Goal: Task Accomplishment & Management: Use online tool/utility

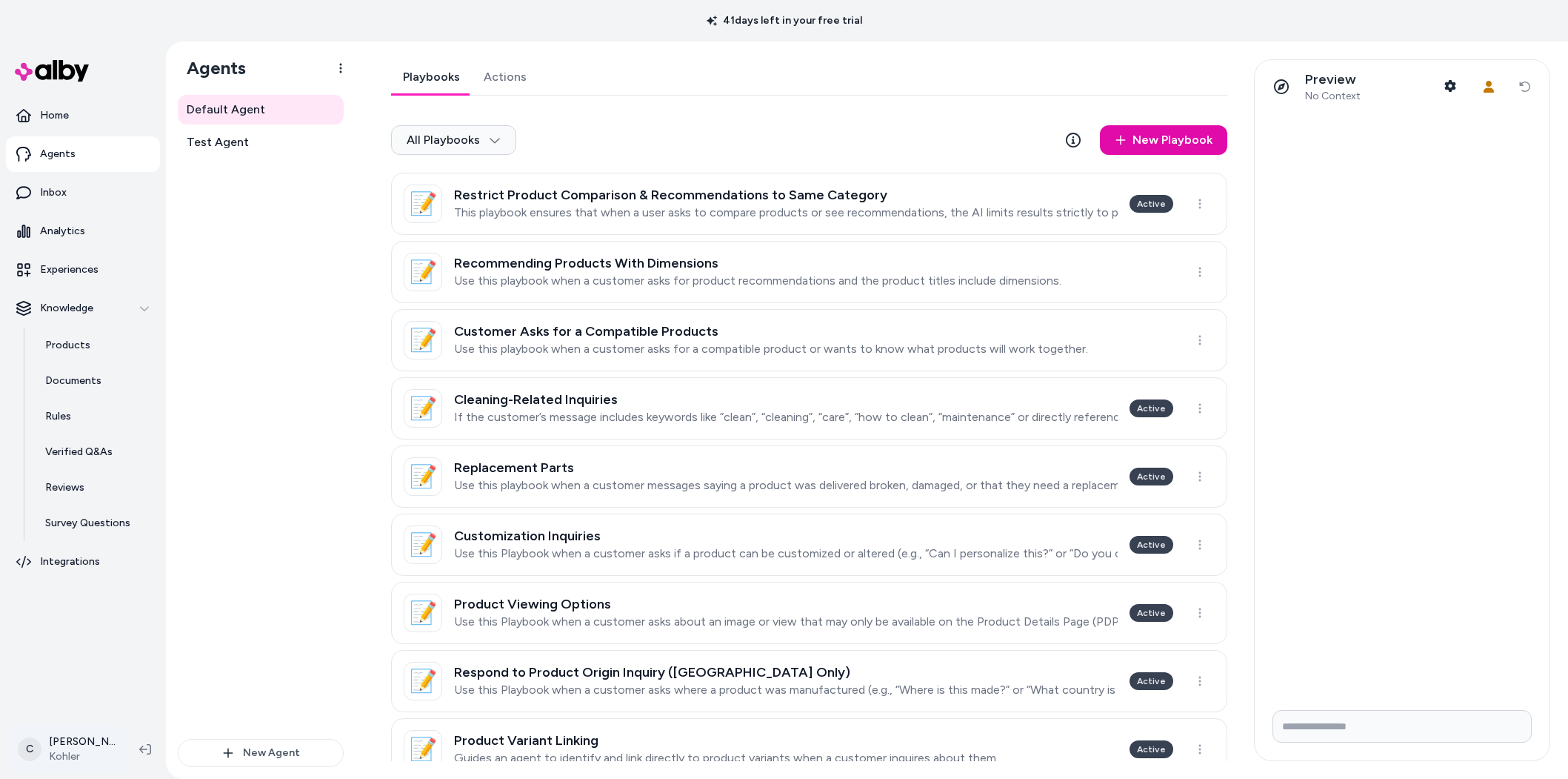
click at [93, 738] on html "41 days left in your free trial Home Agents Inbox Analytics Experiences Knowled…" at bounding box center [784, 390] width 1568 height 779
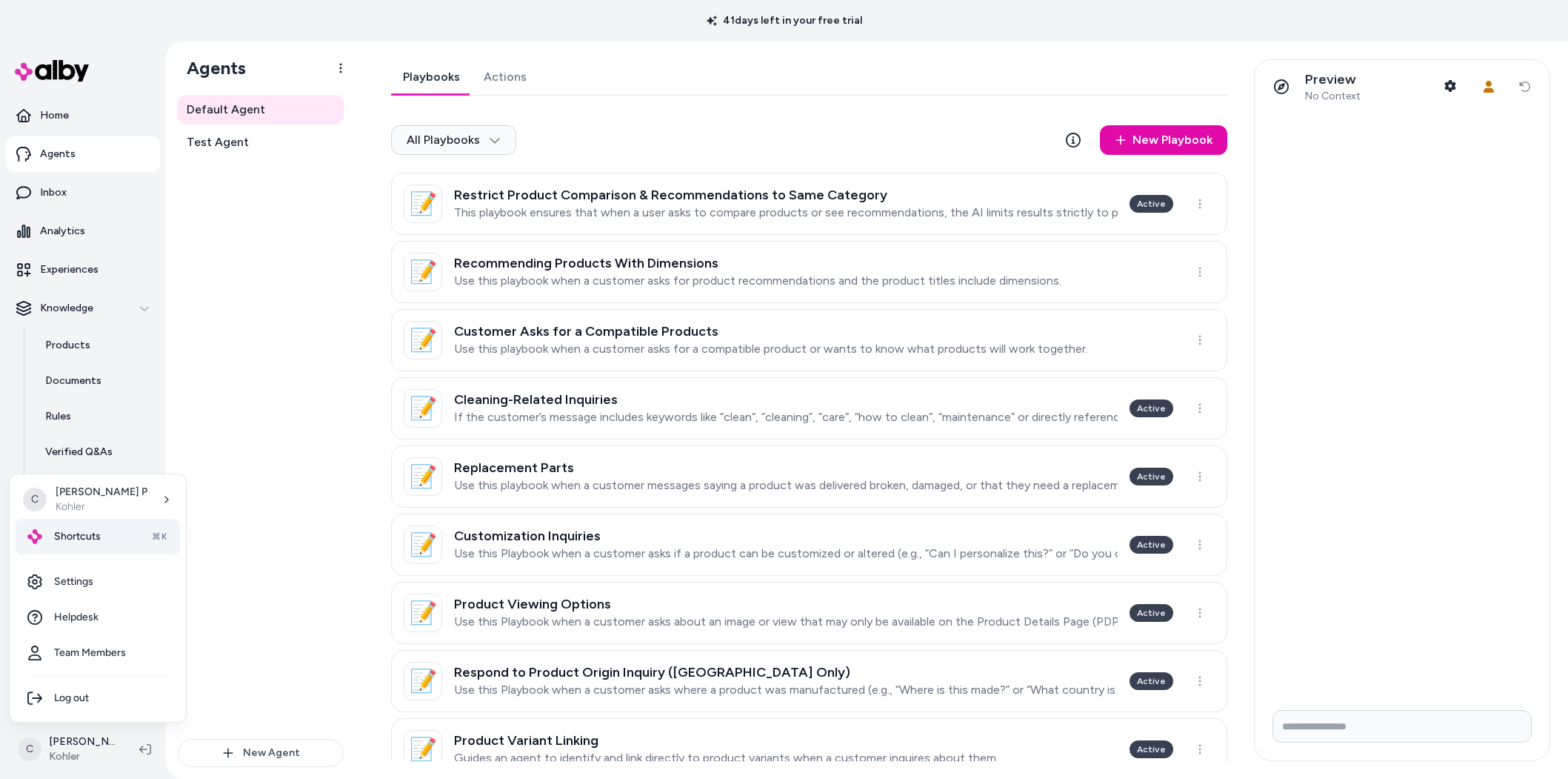
click at [71, 529] on span "Shortcuts" at bounding box center [77, 536] width 46 height 15
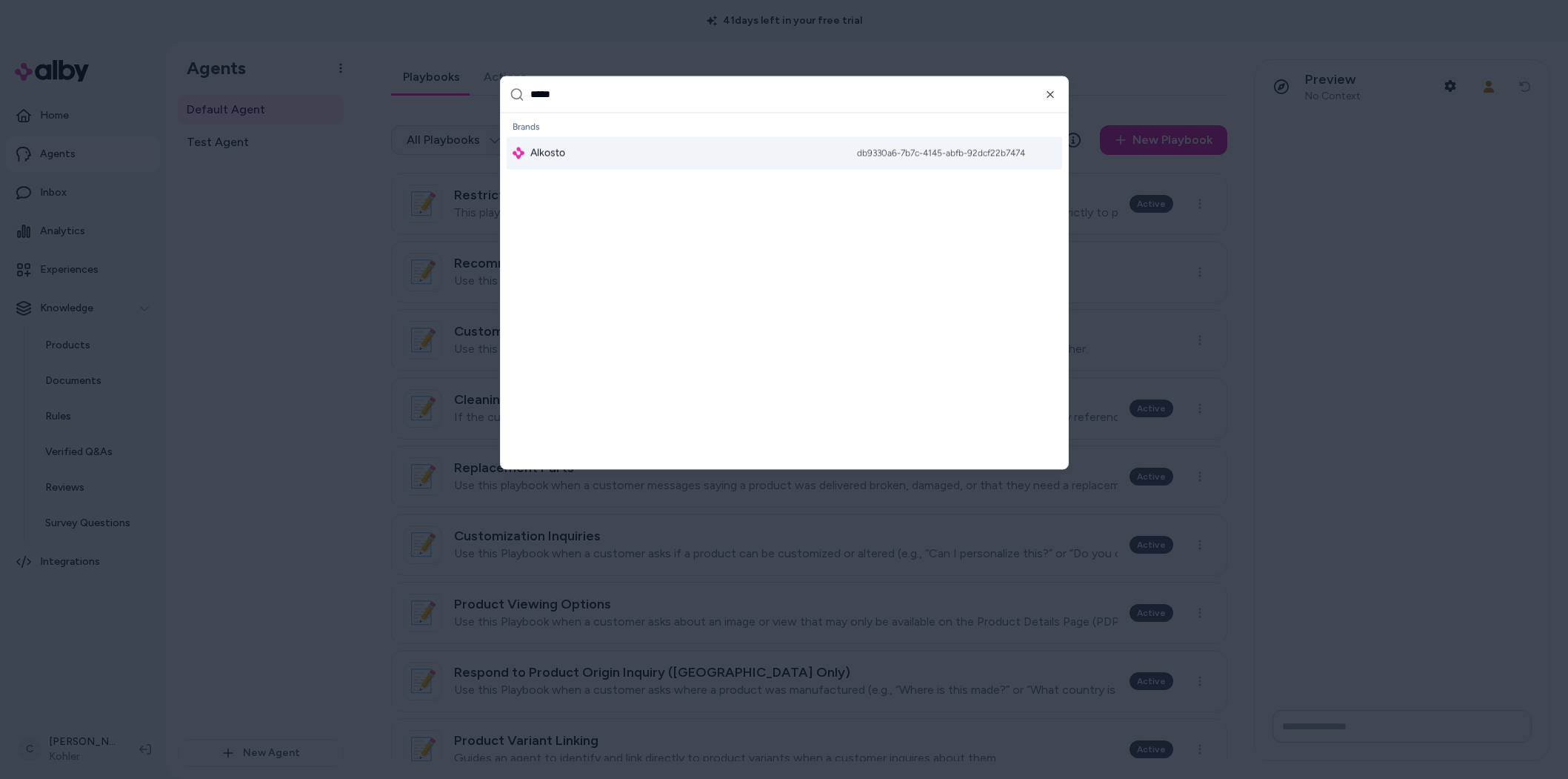
type input "*****"
click at [583, 149] on div "Alkosto db9330a6-7b7c-4145-abfb-92dcf22b7474" at bounding box center [784, 153] width 555 height 33
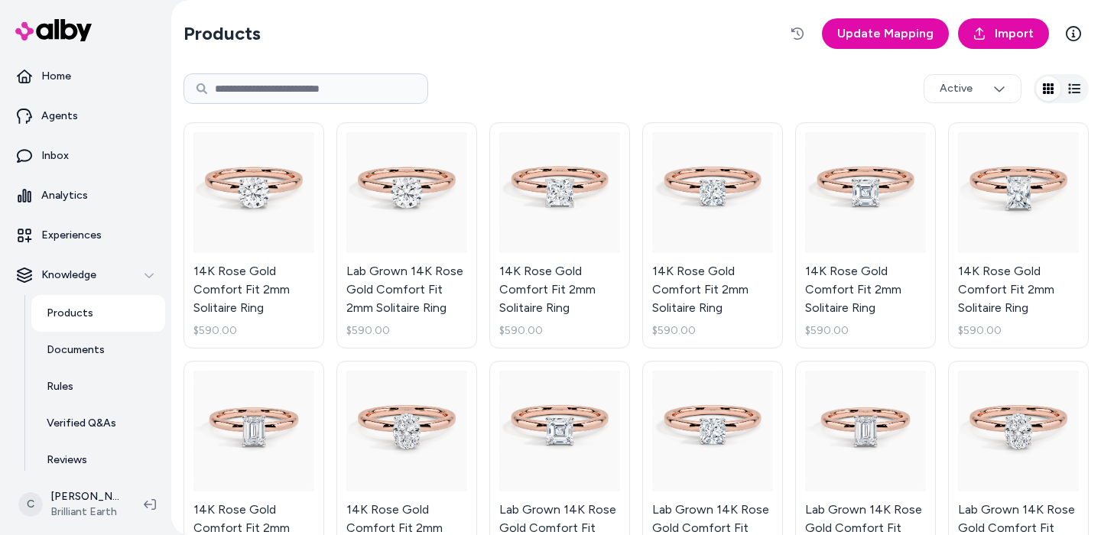
click at [106, 519] on html "Home Agents Inbox Analytics Experiences Knowledge Products Documents Rules Veri…" at bounding box center [550, 267] width 1101 height 535
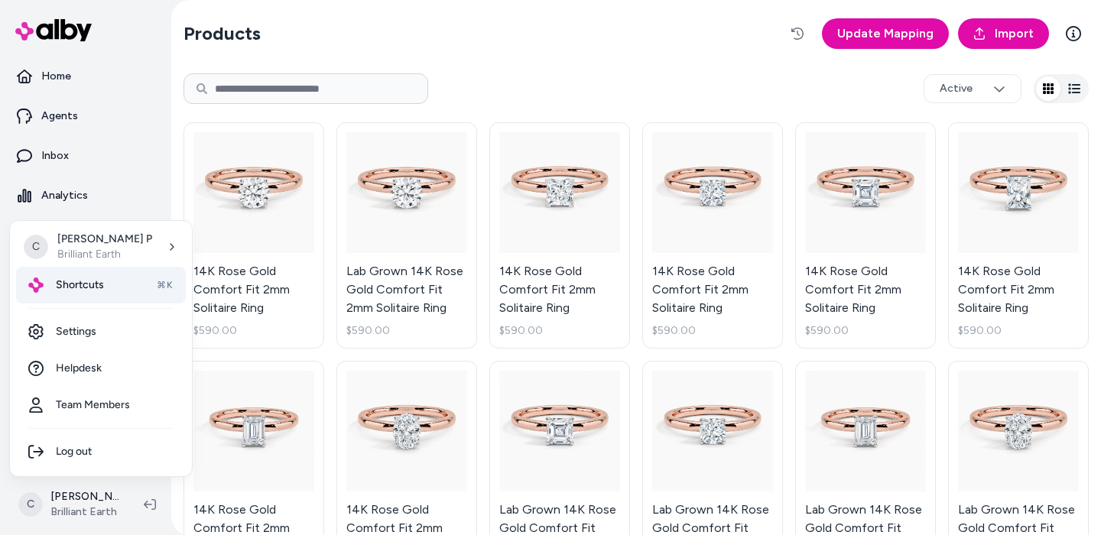
click at [129, 271] on div "Shortcuts ⌘K" at bounding box center [101, 285] width 170 height 37
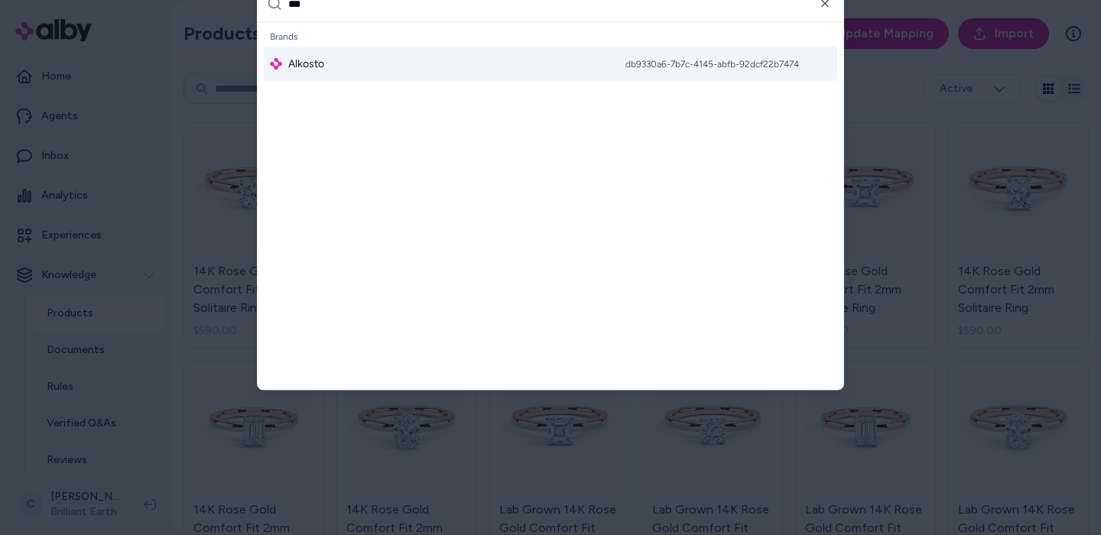
type input "***"
click at [333, 60] on div "Alkosto db9330a6-7b7c-4145-abfb-92dcf22b7474" at bounding box center [550, 64] width 573 height 34
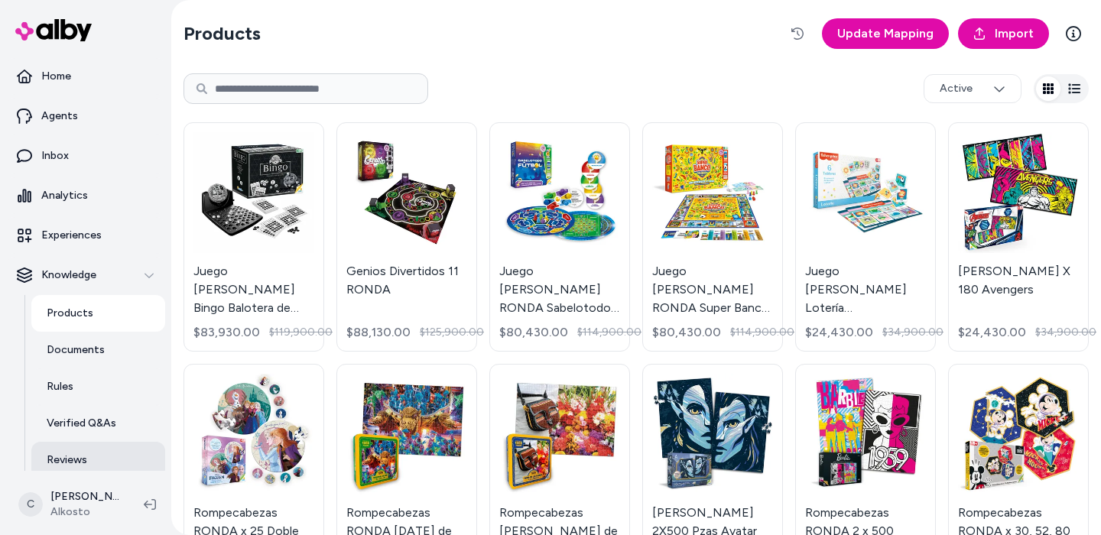
click at [73, 455] on p "Reviews" at bounding box center [67, 460] width 41 height 15
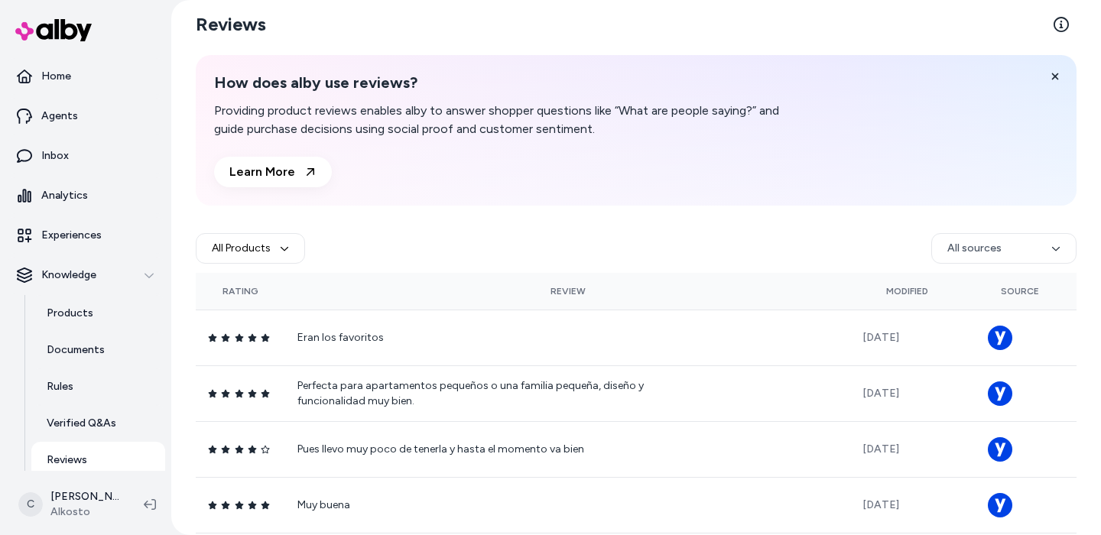
scroll to position [307, 0]
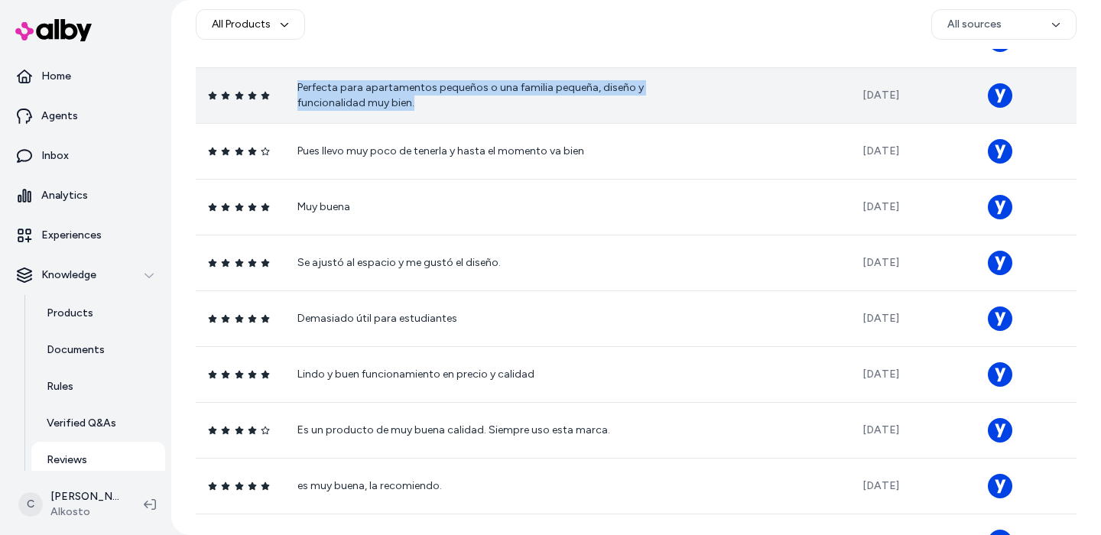
drag, startPoint x: 362, startPoint y: 99, endPoint x: 305, endPoint y: 69, distance: 64.6
click at [305, 67] on td "Perfecta para apartamentos pequeños o una familia pequeña, diseño y funcionalid…" at bounding box center [567, 95] width 565 height 56
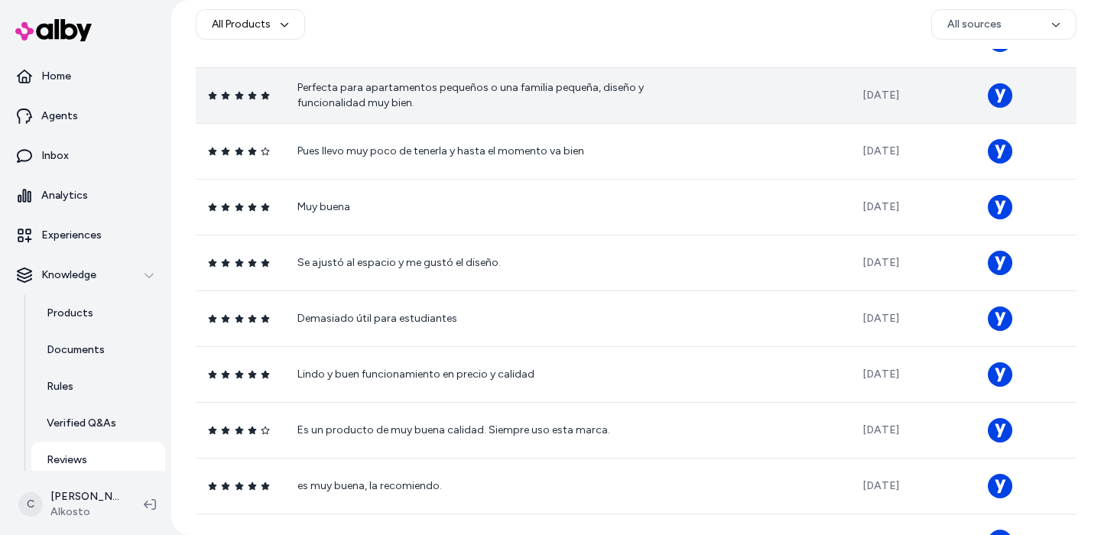
click at [659, 113] on td "Perfecta para apartamentos pequeños o una familia pequeña, diseño y funcionalid…" at bounding box center [567, 95] width 565 height 56
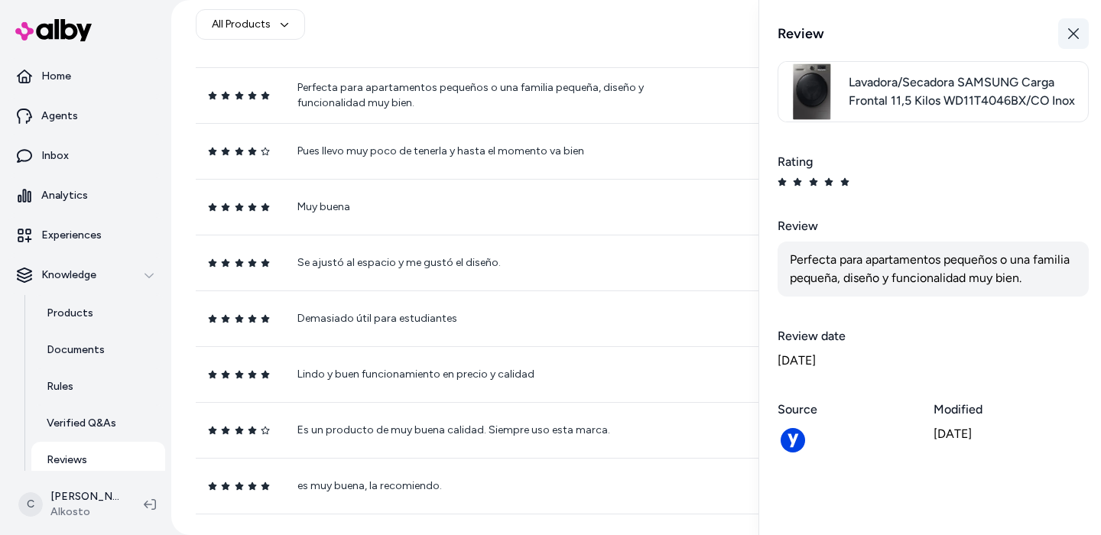
click at [1079, 24] on button "Close" at bounding box center [1073, 33] width 31 height 31
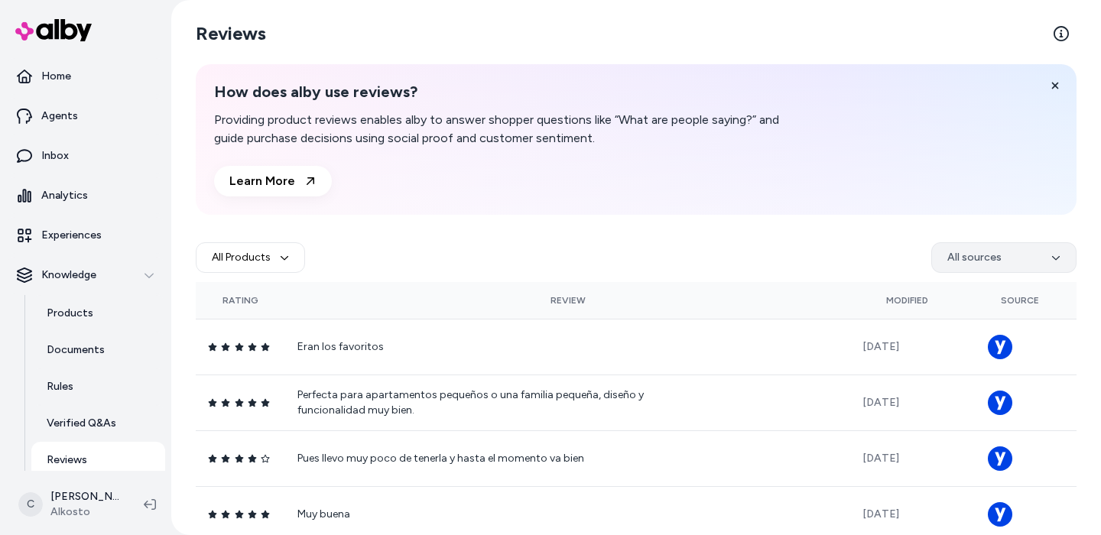
drag, startPoint x: 1004, startPoint y: 239, endPoint x: 1011, endPoint y: 252, distance: 14.7
click at [1006, 241] on div "All Products All sources" at bounding box center [636, 257] width 881 height 49
click at [1011, 253] on html "Home Agents Inbox Analytics Experiences Knowledge Products Documents Rules Veri…" at bounding box center [550, 267] width 1101 height 535
click at [1039, 262] on html "Home Agents Inbox Analytics Experiences Knowledge Products Documents Rules Veri…" at bounding box center [550, 267] width 1101 height 535
click at [1002, 266] on html "Home Agents Inbox Analytics Experiences Knowledge Products Documents Rules Veri…" at bounding box center [550, 267] width 1101 height 535
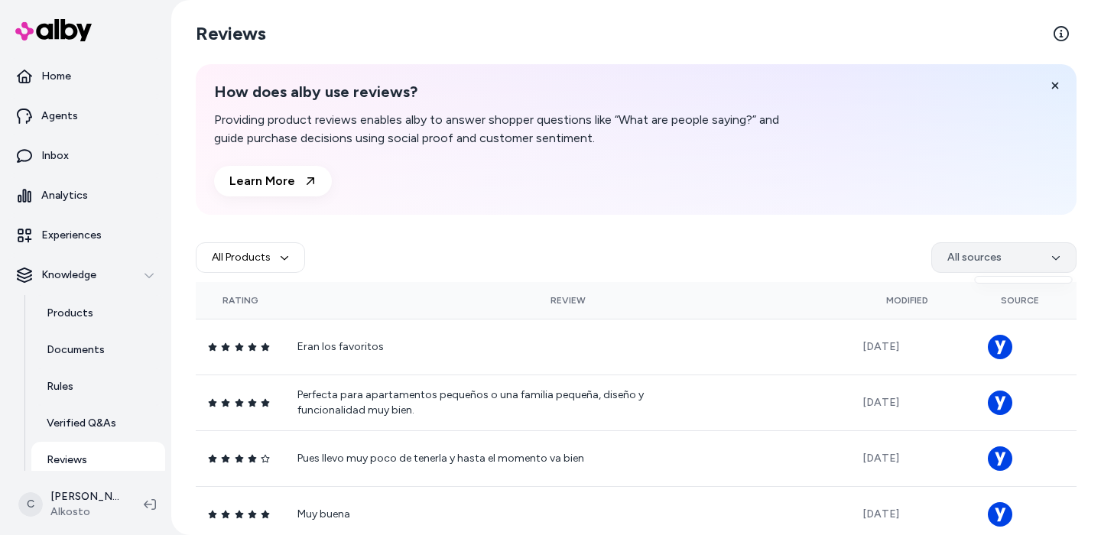
click at [1002, 262] on html "Home Agents Inbox Analytics Experiences Knowledge Products Documents Rules Veri…" at bounding box center [550, 267] width 1101 height 535
click at [1053, 78] on button at bounding box center [1055, 85] width 31 height 31
